Goal: Task Accomplishment & Management: Complete application form

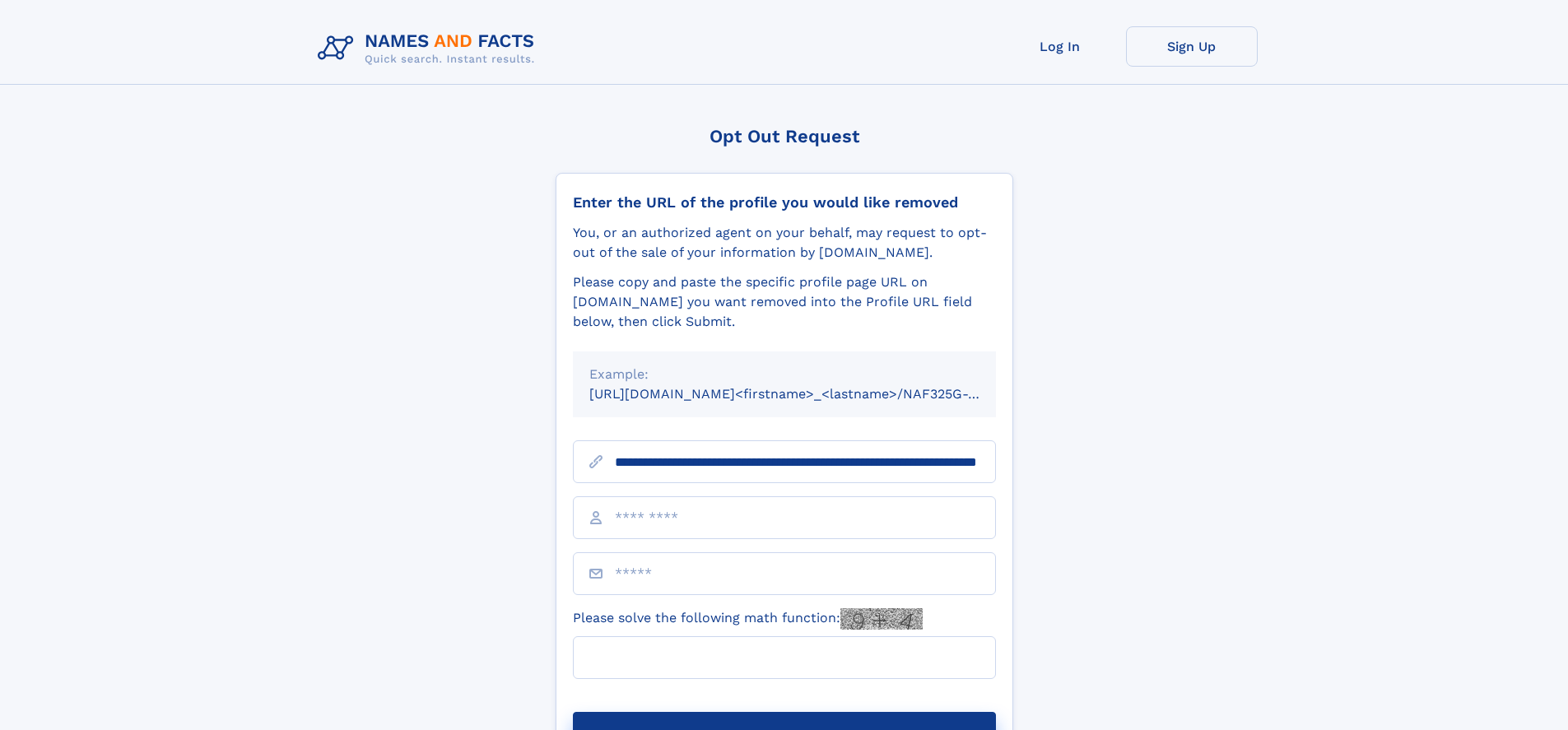
scroll to position [0, 173]
type input "**********"
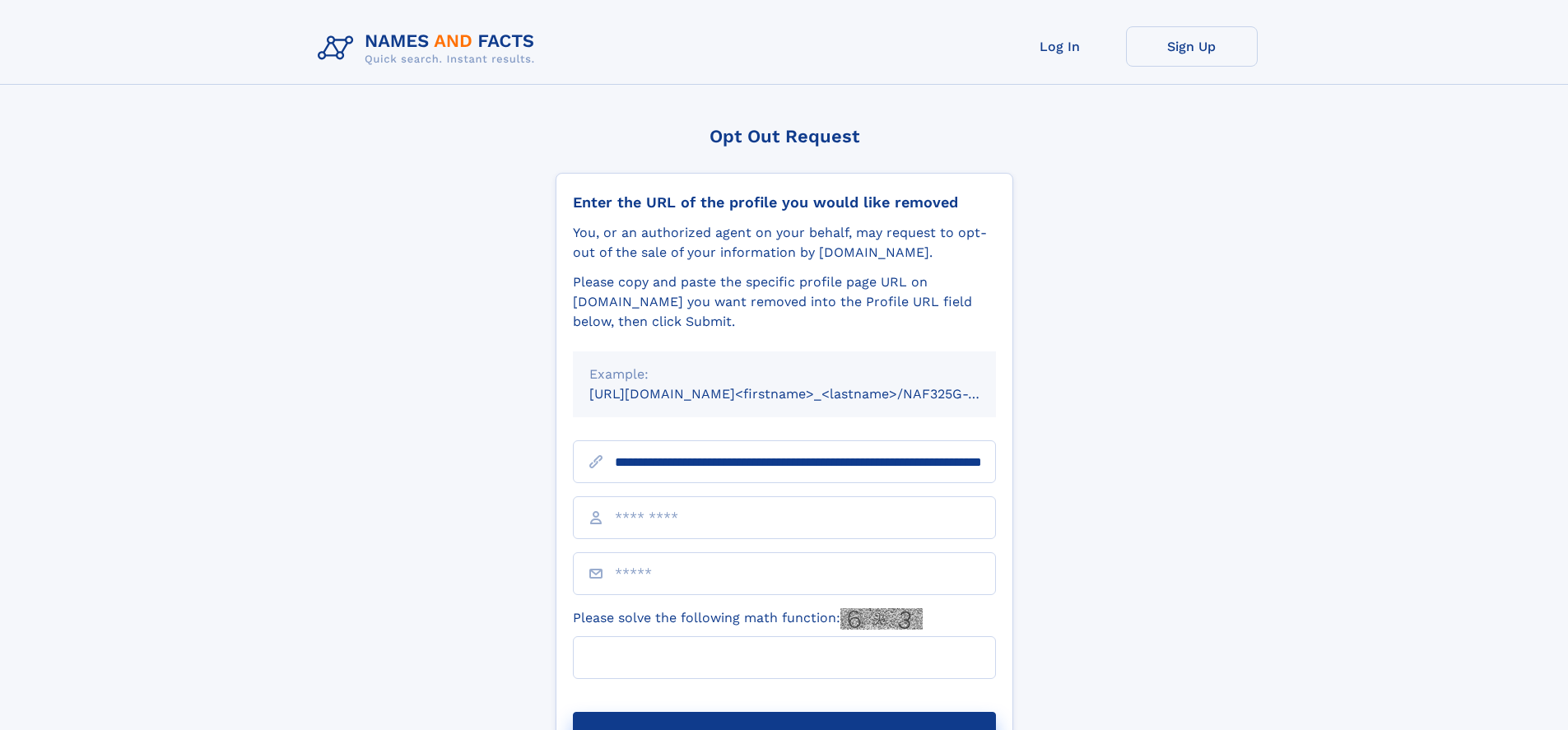
scroll to position [0, 173]
type input "**********"
